Goal: Task Accomplishment & Management: Manage account settings

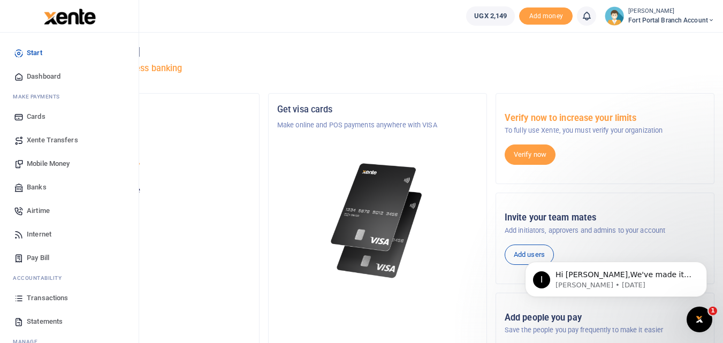
click at [64, 141] on span "Xente Transfers" at bounding box center [52, 140] width 51 height 11
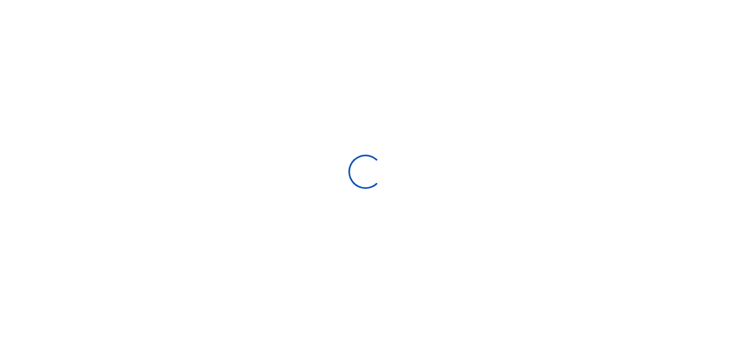
select select
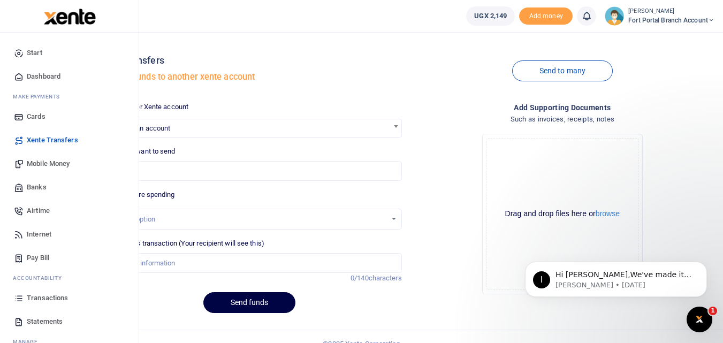
click at [42, 298] on span "Transactions" at bounding box center [47, 298] width 41 height 11
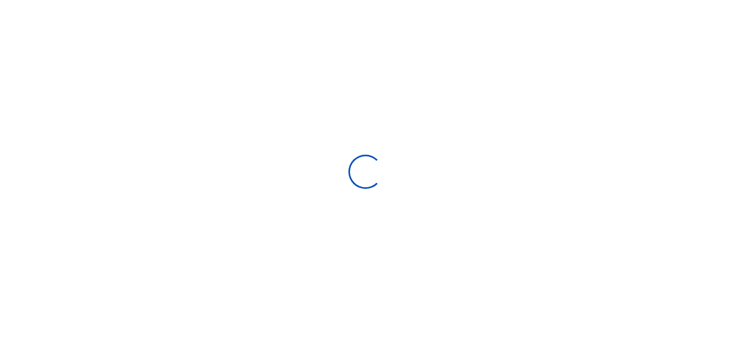
select select
type input "08/11/2025 - 09/09/2025"
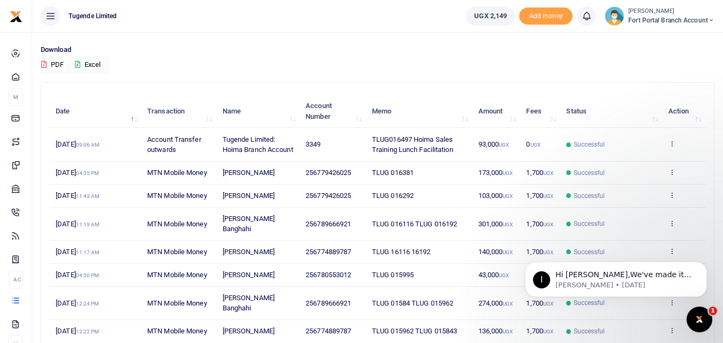
scroll to position [65, 0]
